Goal: Task Accomplishment & Management: Complete application form

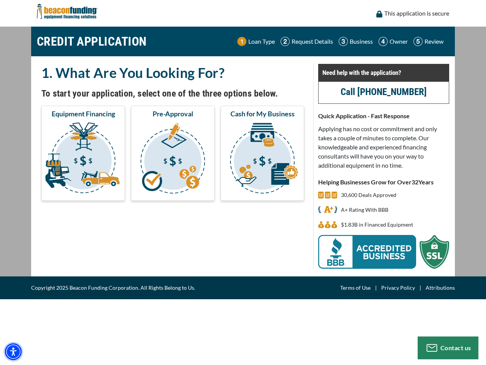
click at [13, 351] on img "Accessibility Menu" at bounding box center [13, 351] width 17 height 17
click at [83, 159] on body "Skip to main content Enable accessibility for low vision Open the accessibility…" at bounding box center [243, 182] width 486 height 365
click at [173, 159] on body "Skip to main content Enable accessibility for low vision Open the accessibility…" at bounding box center [243, 182] width 486 height 365
click at [263, 159] on body "Skip to main content Enable accessibility for low vision Open the accessibility…" at bounding box center [243, 182] width 486 height 365
click at [448, 348] on body "Skip to main content Enable accessibility for low vision Open the accessibility…" at bounding box center [243, 182] width 486 height 365
